Goal: Task Accomplishment & Management: Manage account settings

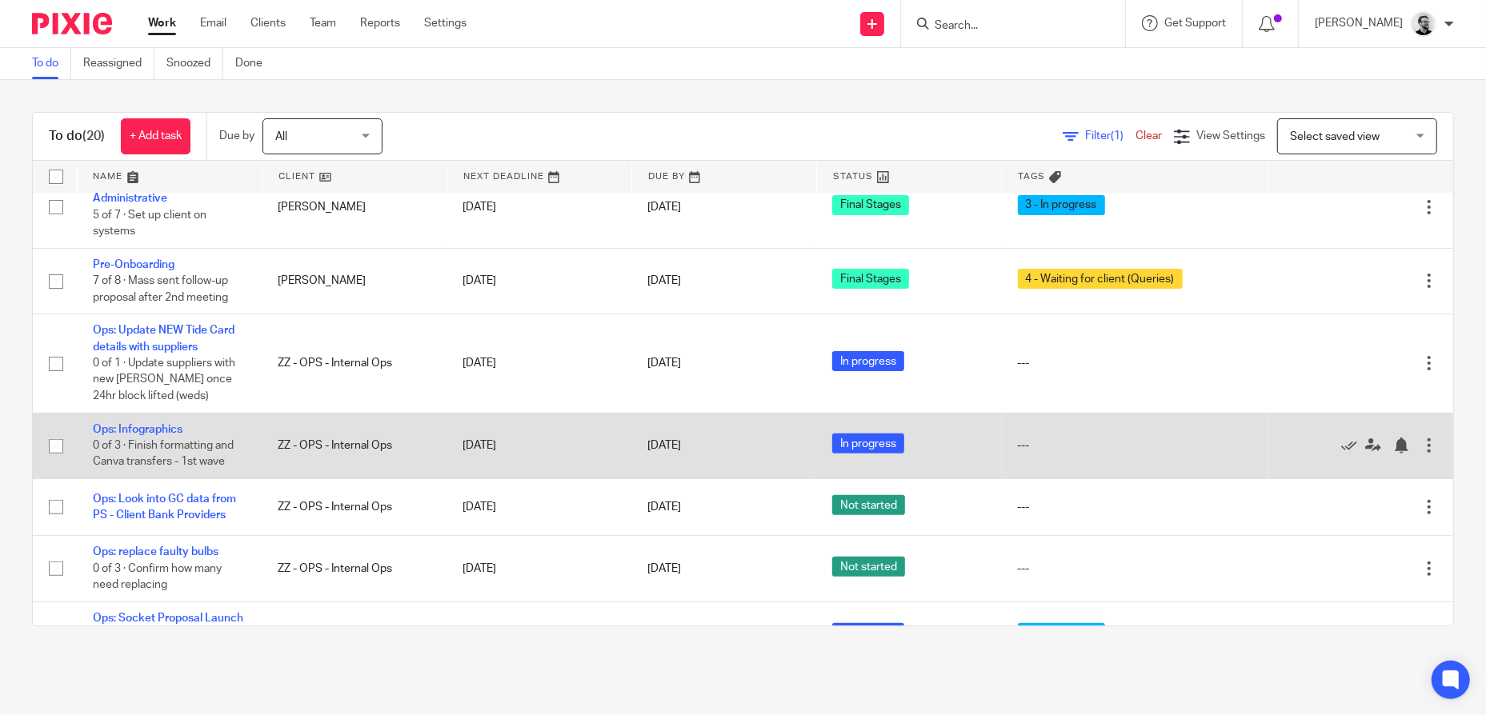
scroll to position [480, 0]
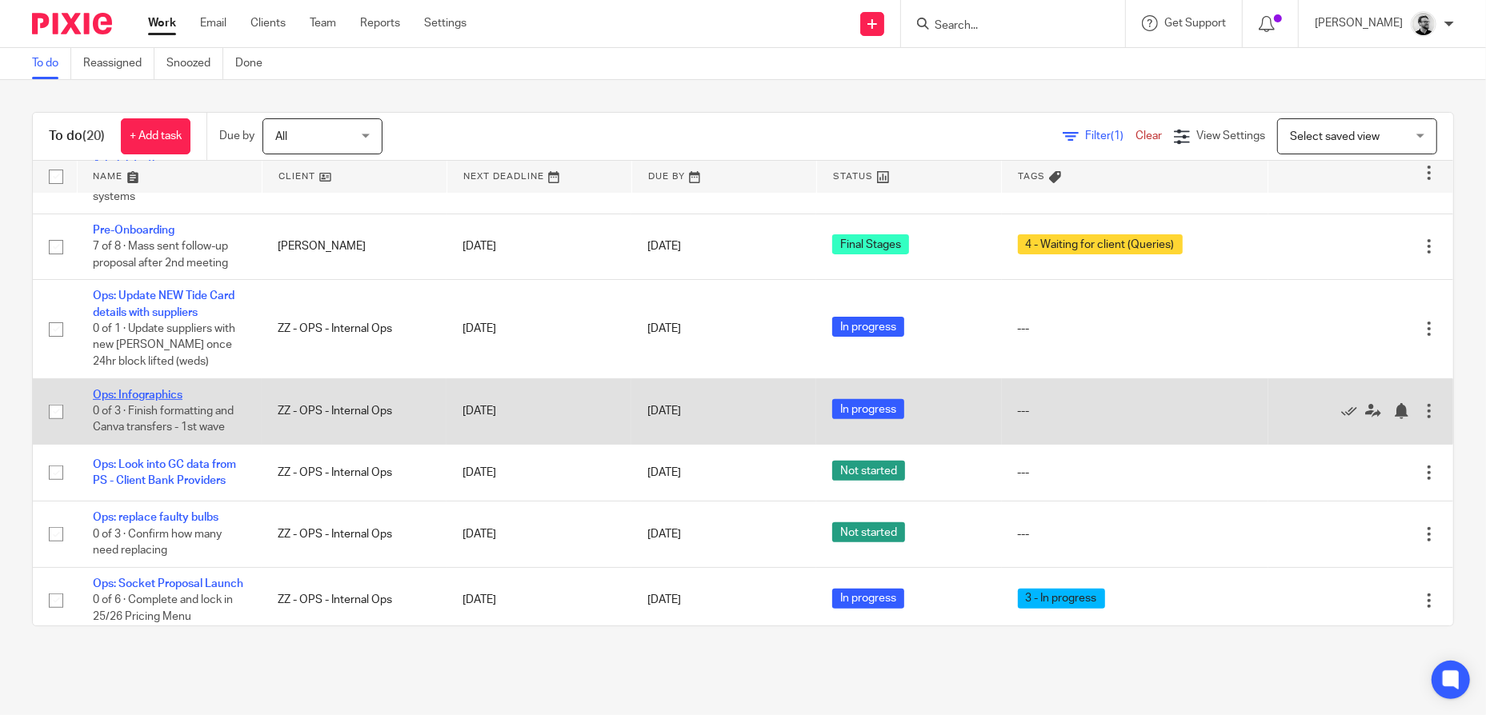
click at [178, 390] on link "Ops: Infographics" at bounding box center [138, 395] width 90 height 11
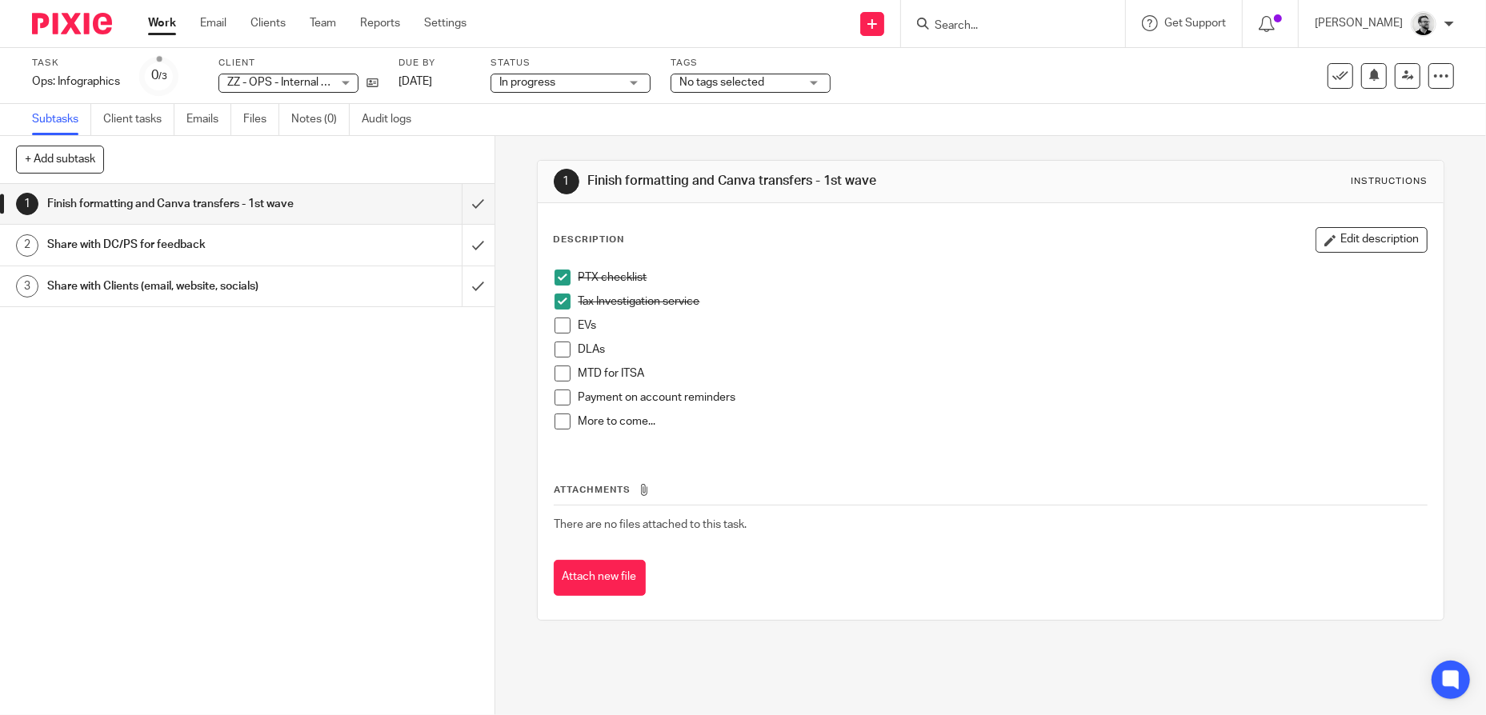
click at [557, 326] on span at bounding box center [563, 326] width 16 height 16
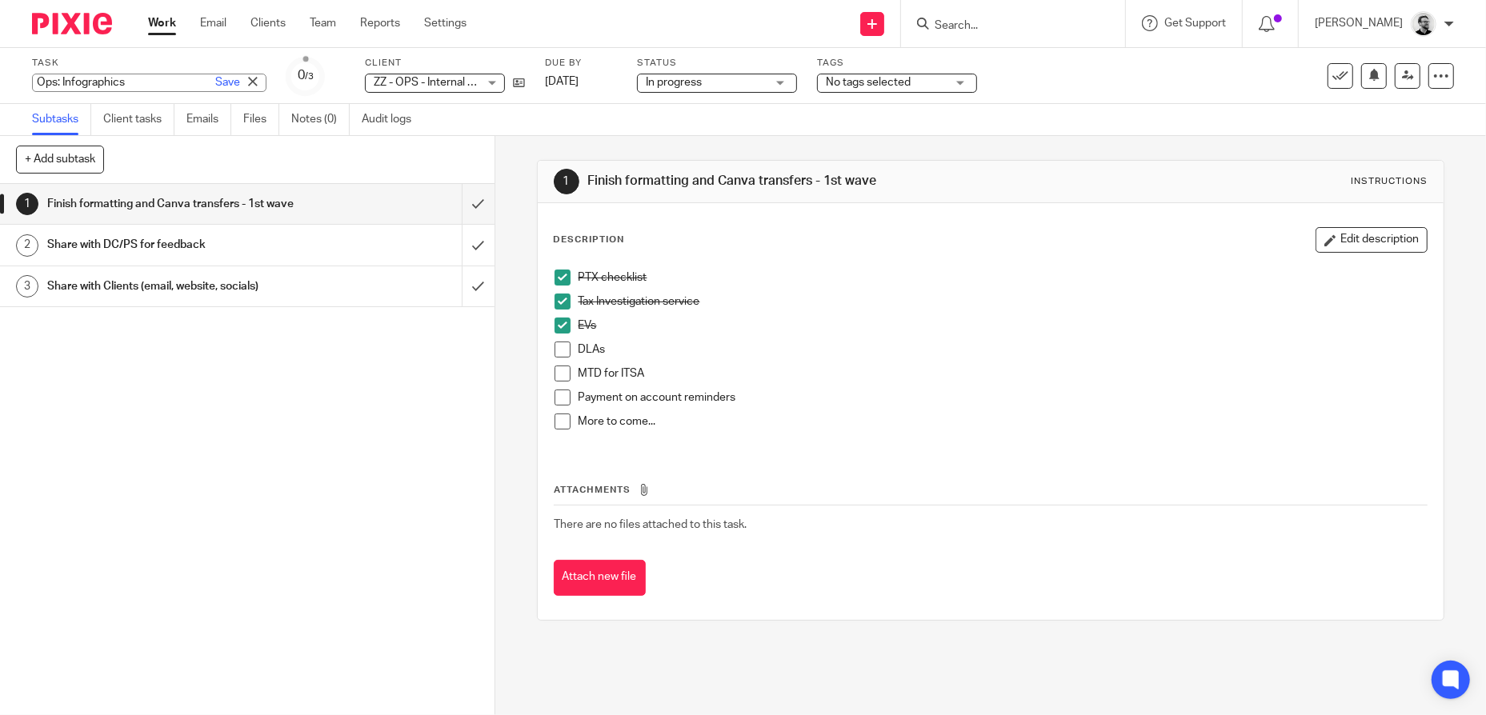
click at [95, 82] on div "Ops: Infographics Save Ops: Infographics" at bounding box center [149, 83] width 234 height 18
click at [146, 82] on input "Ops: Infographics" at bounding box center [149, 83] width 234 height 18
type input "Ops: Infographics & Guides"
click at [215, 80] on link "Save" at bounding box center [227, 82] width 25 height 16
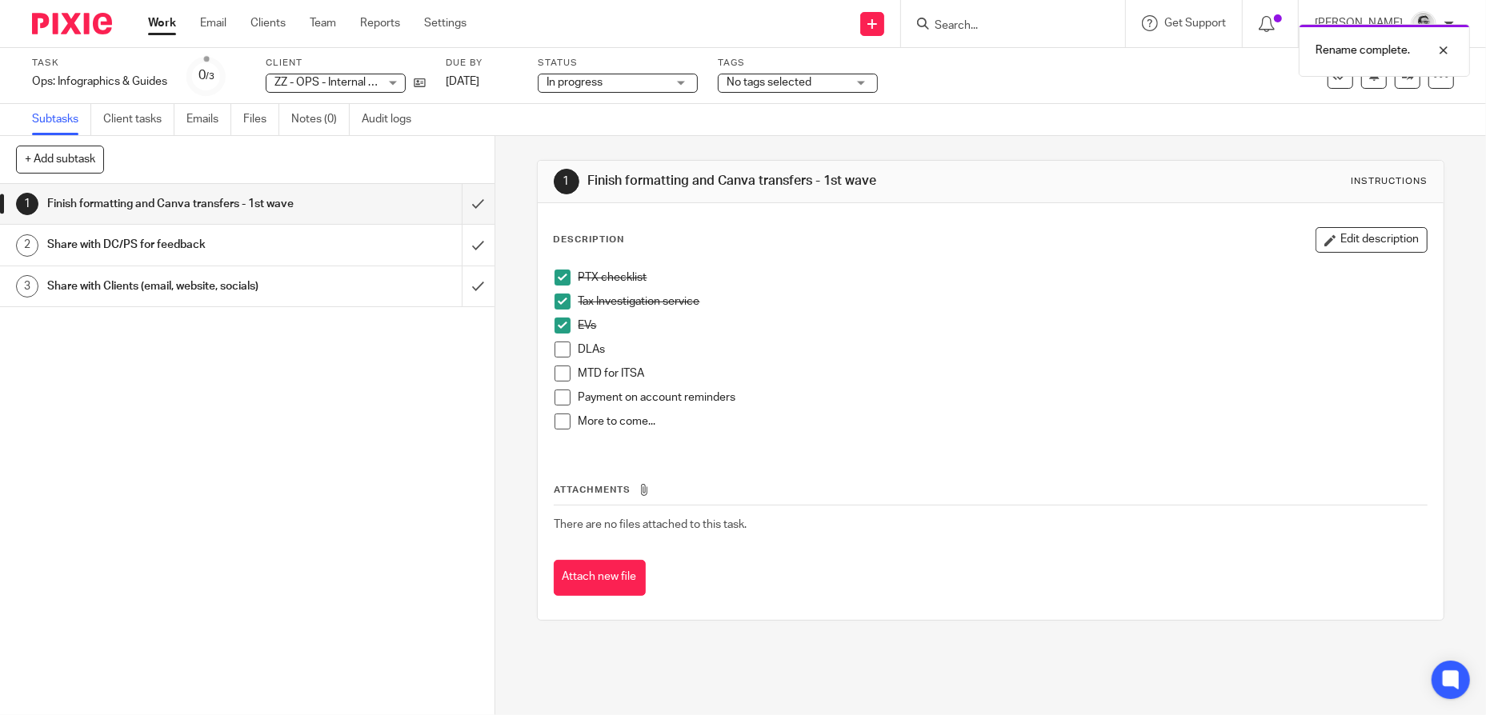
click at [157, 17] on link "Work" at bounding box center [162, 23] width 28 height 16
